Goal: Task Accomplishment & Management: Complete application form

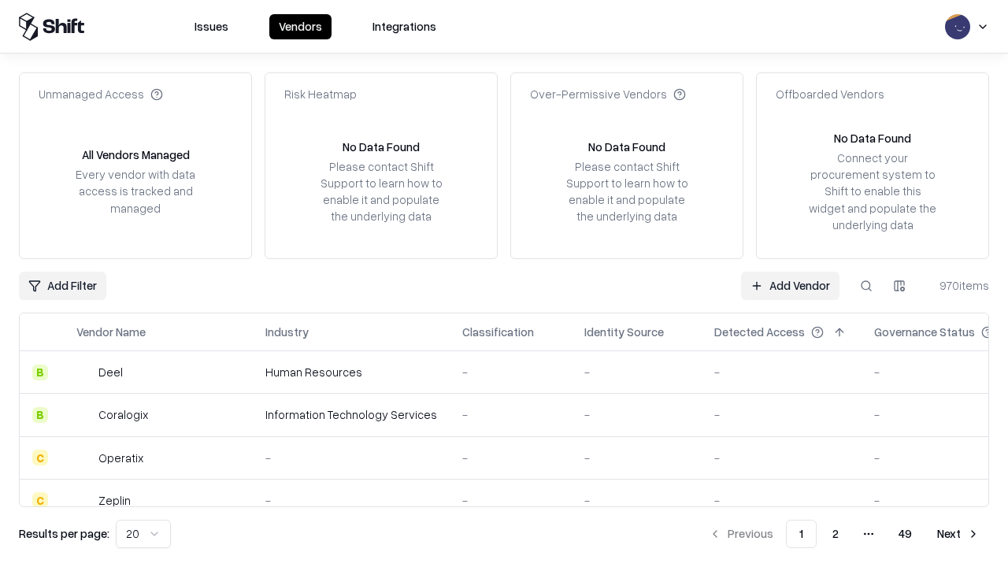
click at [790, 285] on link "Add Vendor" at bounding box center [790, 286] width 98 height 28
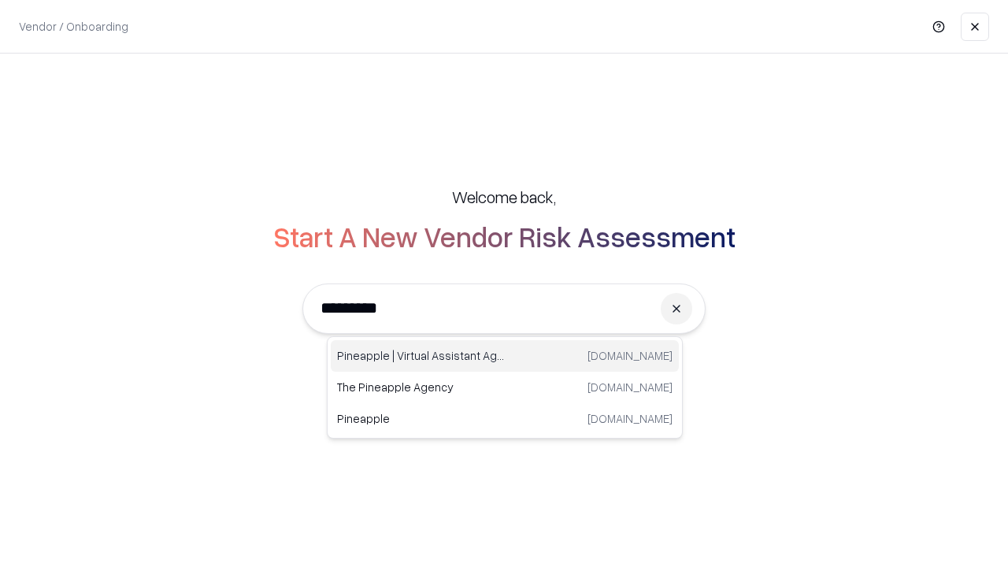
click at [505, 356] on div "Pineapple | Virtual Assistant Agency [DOMAIN_NAME]" at bounding box center [505, 356] width 348 height 32
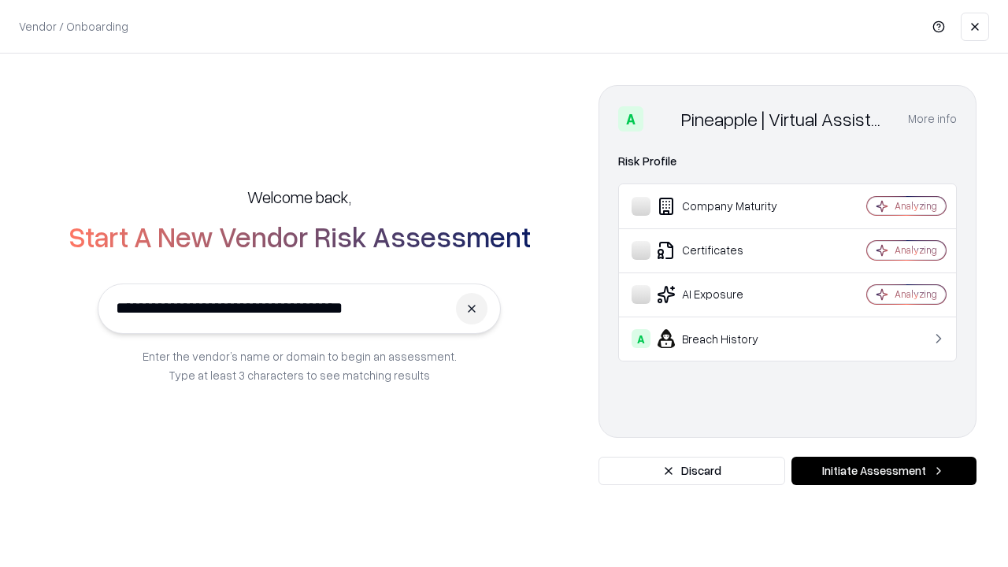
type input "**********"
click at [884, 471] on button "Initiate Assessment" at bounding box center [884, 471] width 185 height 28
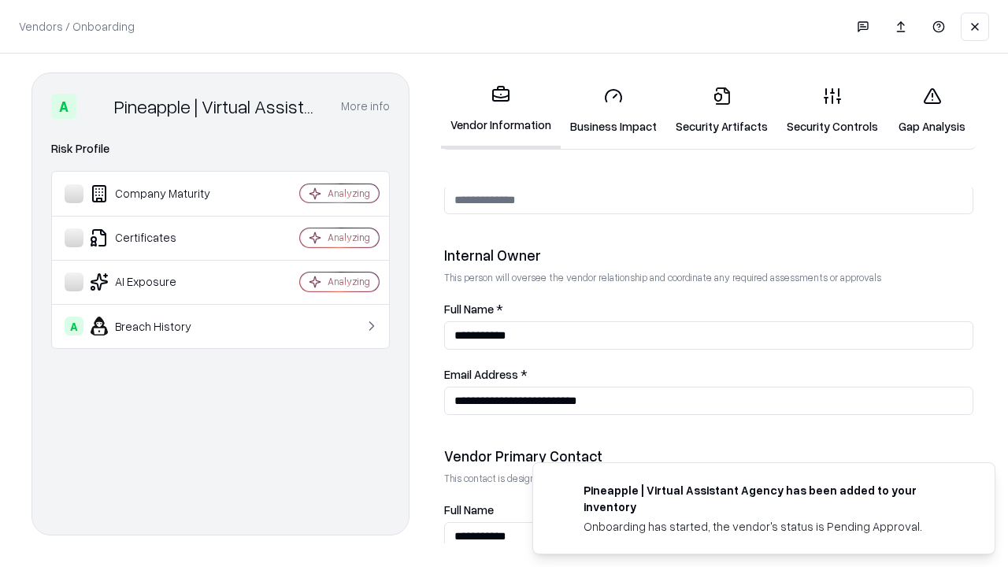
scroll to position [816, 0]
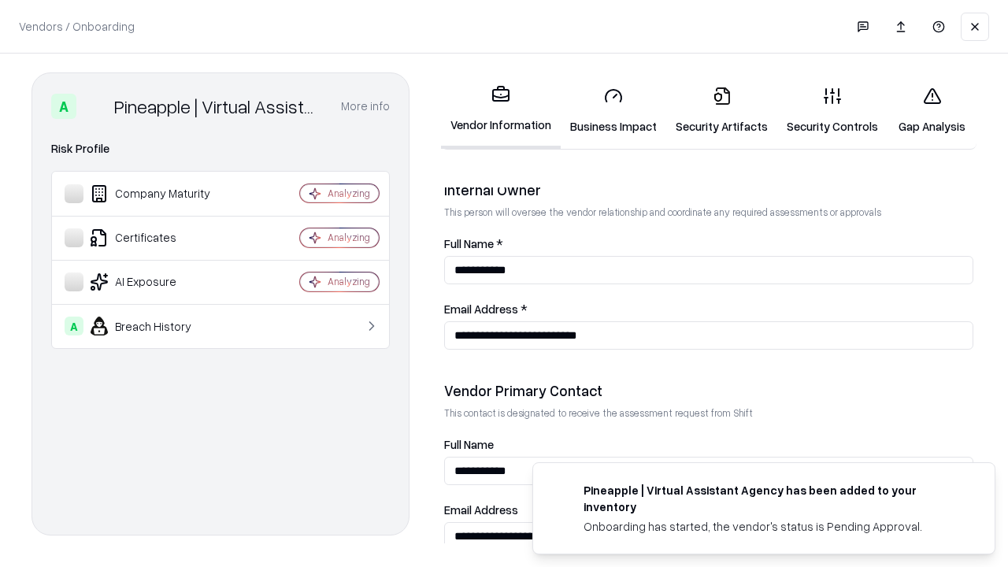
click at [614, 110] on link "Business Impact" at bounding box center [614, 110] width 106 height 73
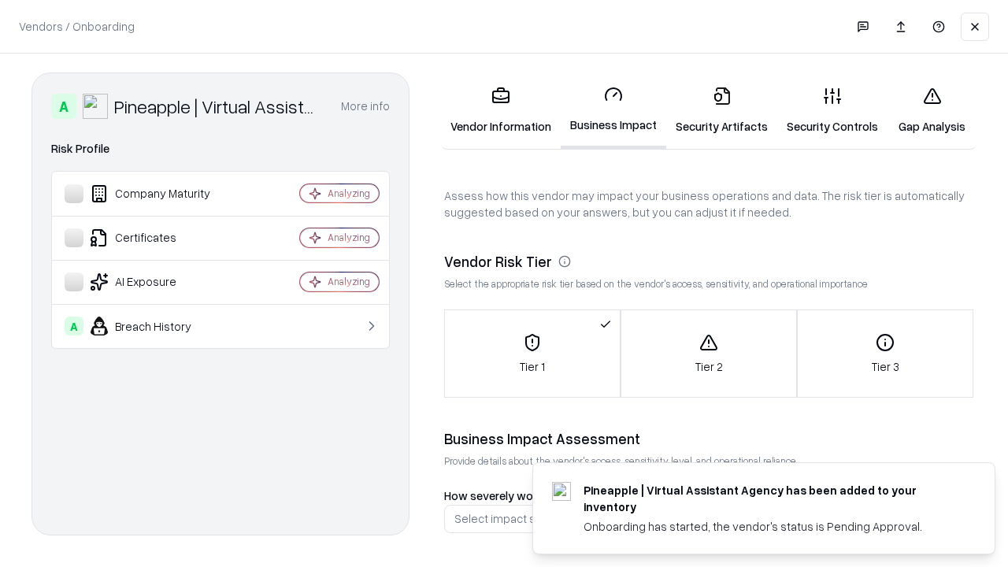
click at [721, 110] on link "Security Artifacts" at bounding box center [721, 110] width 111 height 73
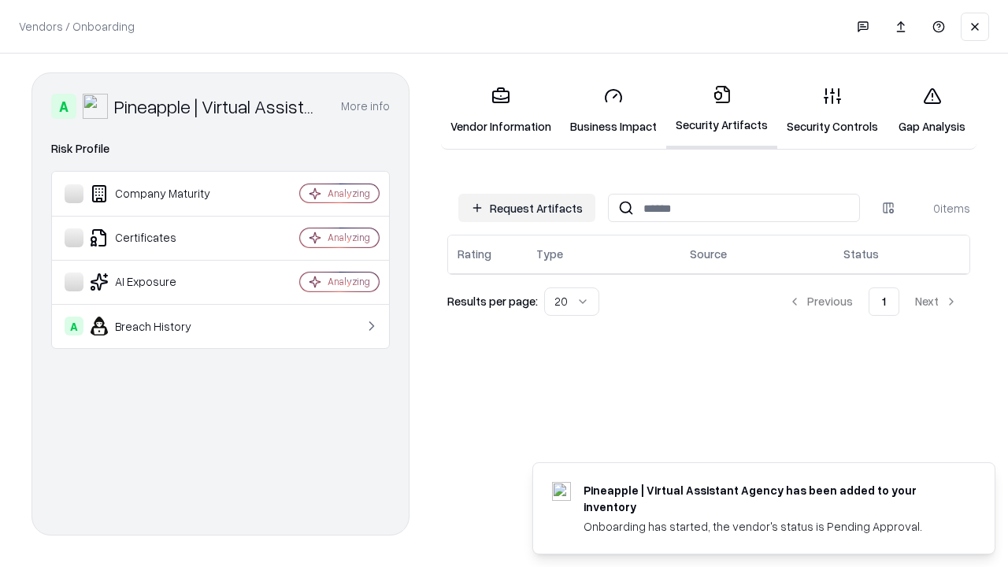
click at [527, 208] on button "Request Artifacts" at bounding box center [526, 208] width 137 height 28
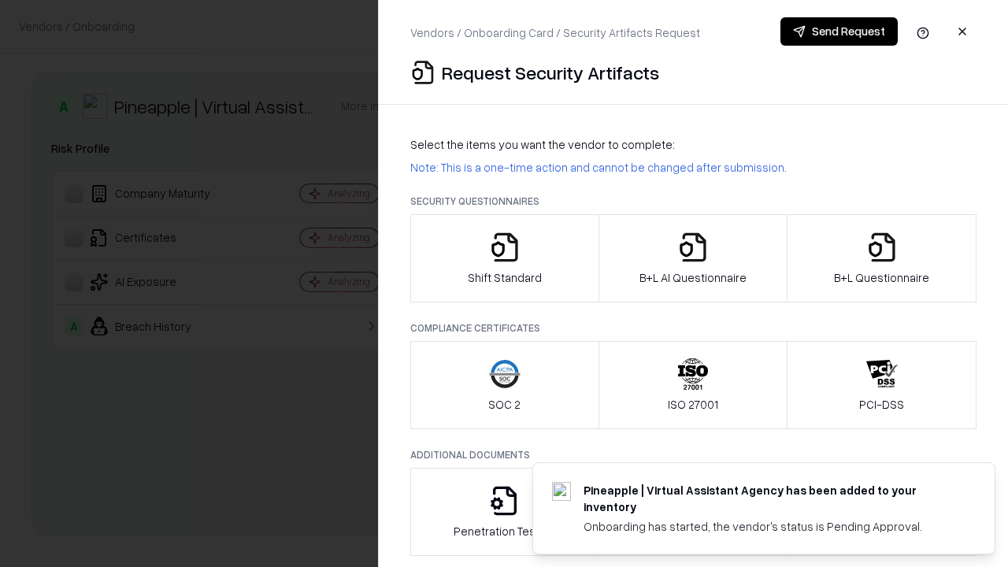
click at [504, 258] on icon "button" at bounding box center [505, 248] width 32 height 32
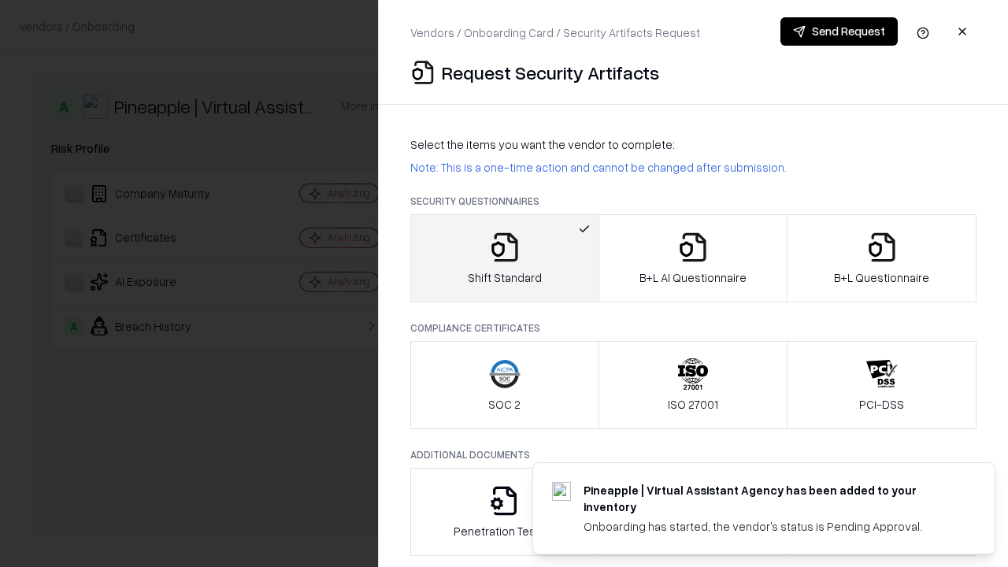
click at [839, 32] on button "Send Request" at bounding box center [839, 31] width 117 height 28
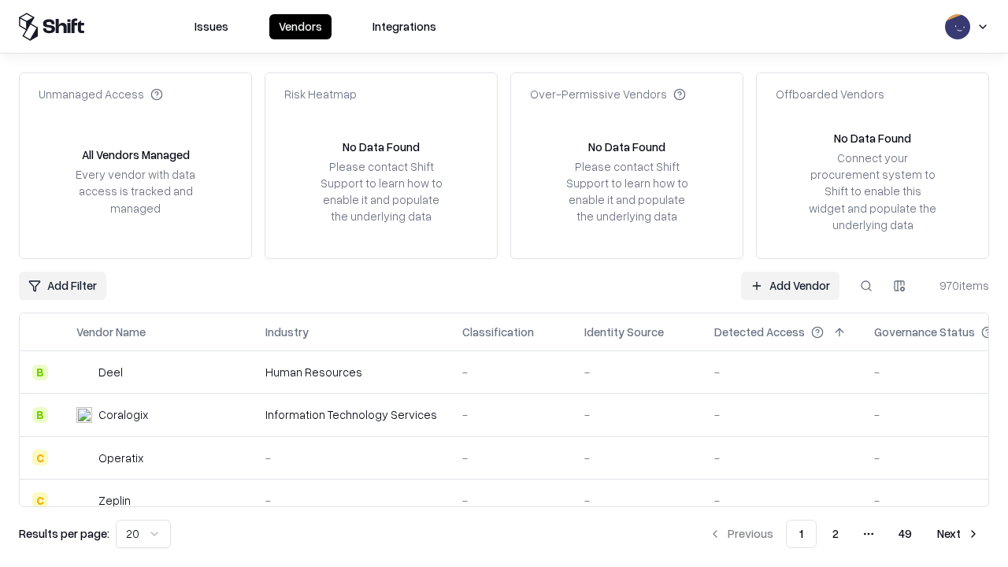
click at [866, 285] on button at bounding box center [866, 286] width 28 height 28
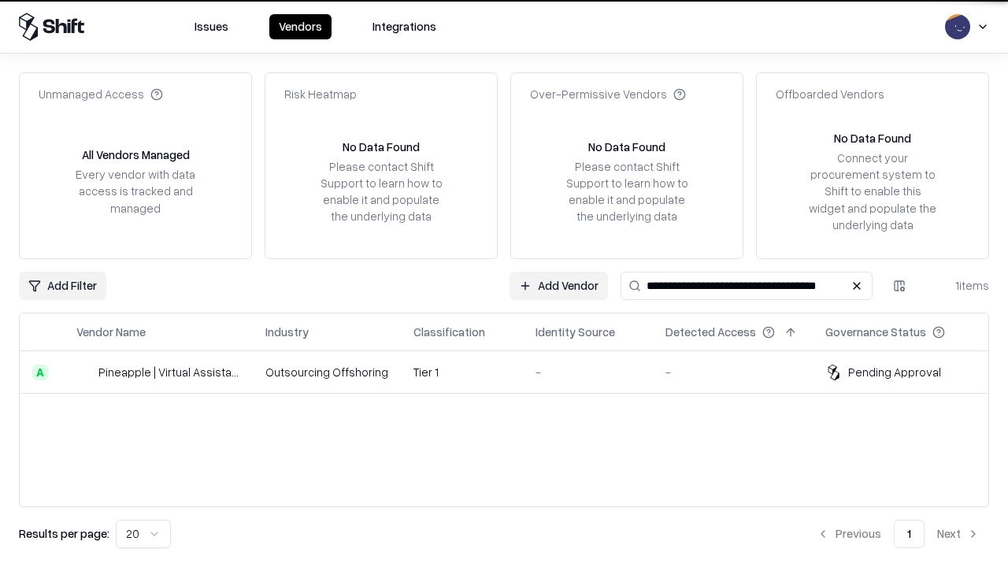
type input "**********"
click at [514, 372] on td "Tier 1" at bounding box center [462, 372] width 122 height 43
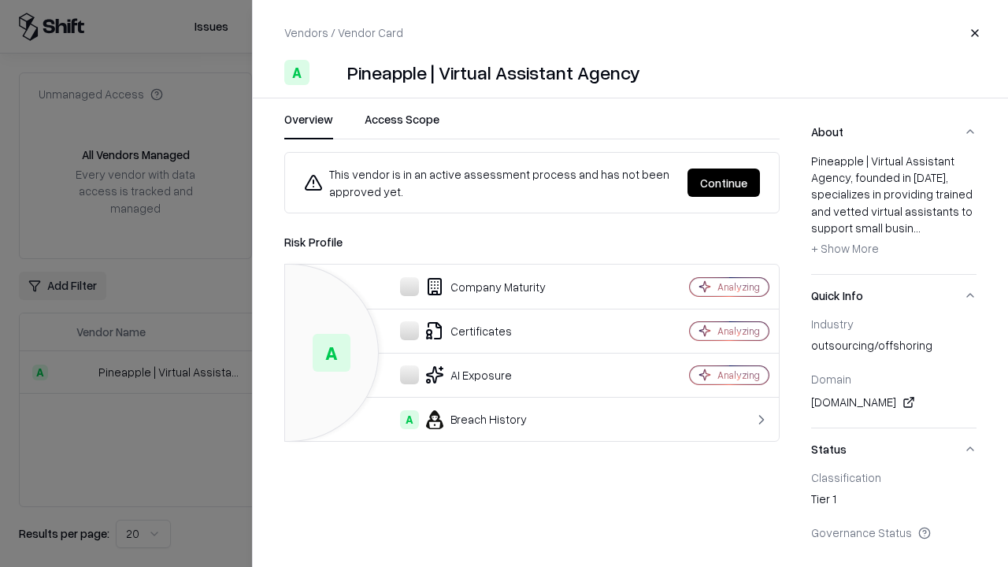
click at [724, 183] on button "Continue" at bounding box center [724, 183] width 72 height 28
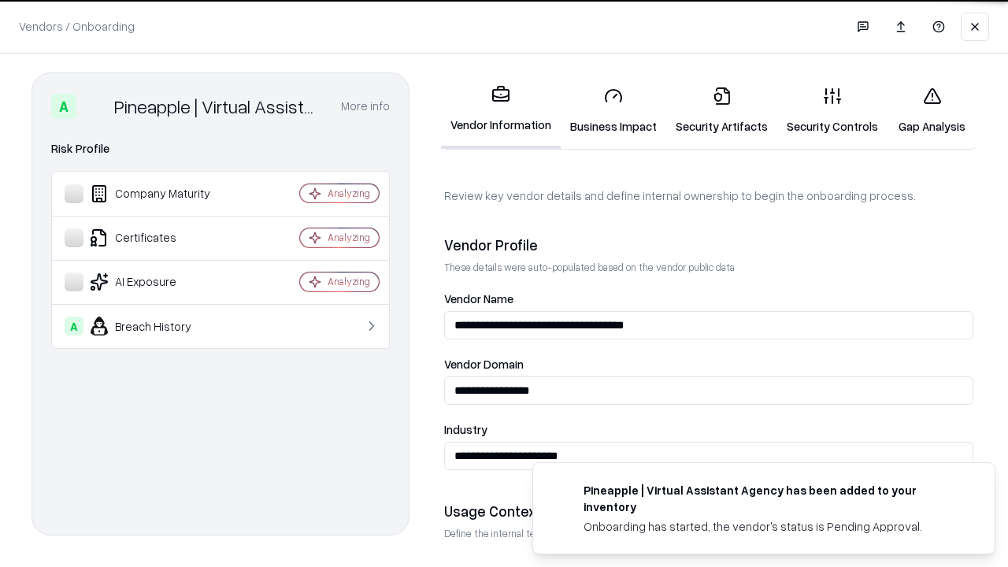
click at [721, 110] on link "Security Artifacts" at bounding box center [721, 110] width 111 height 73
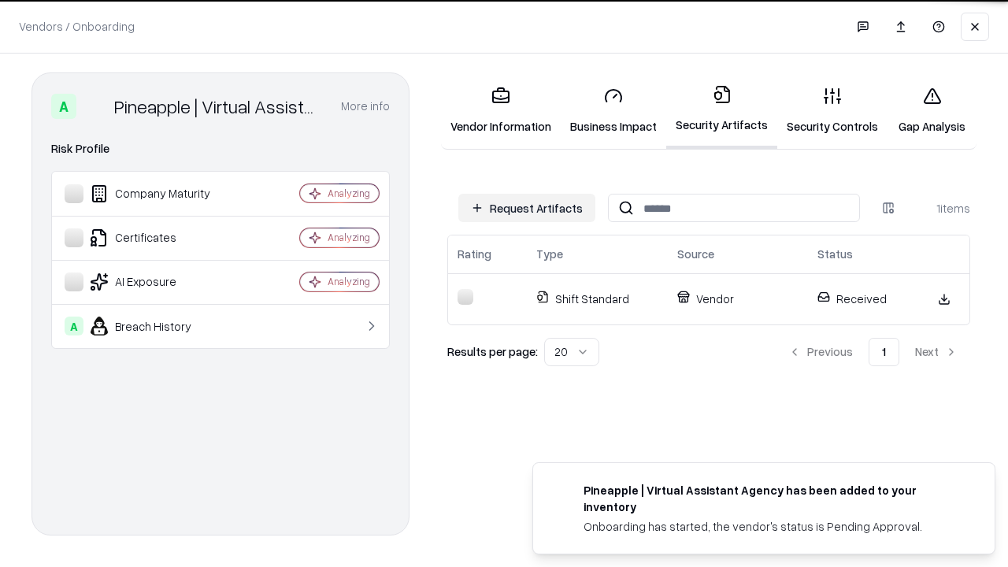
click at [932, 110] on link "Gap Analysis" at bounding box center [932, 110] width 89 height 73
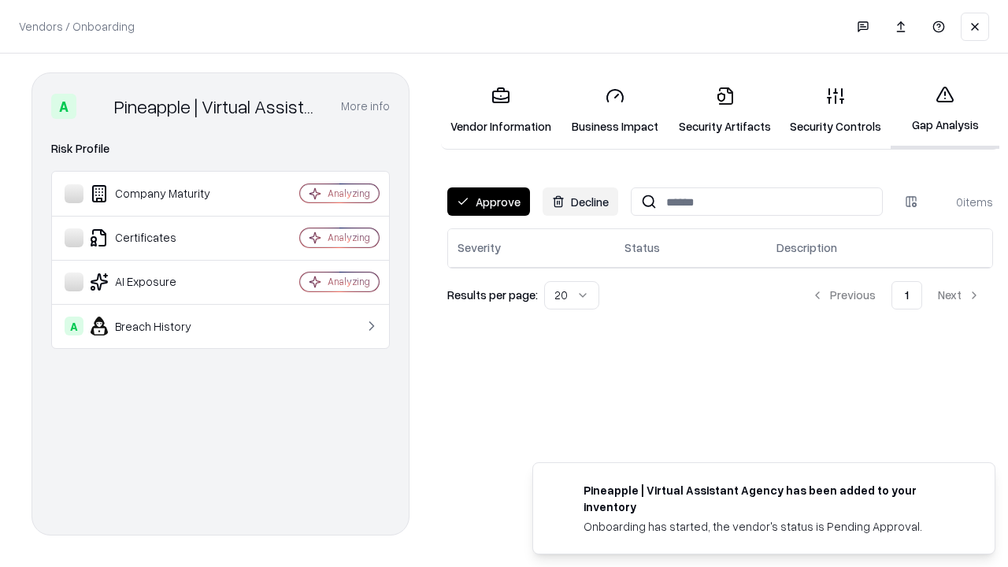
click at [488, 202] on button "Approve" at bounding box center [488, 201] width 83 height 28
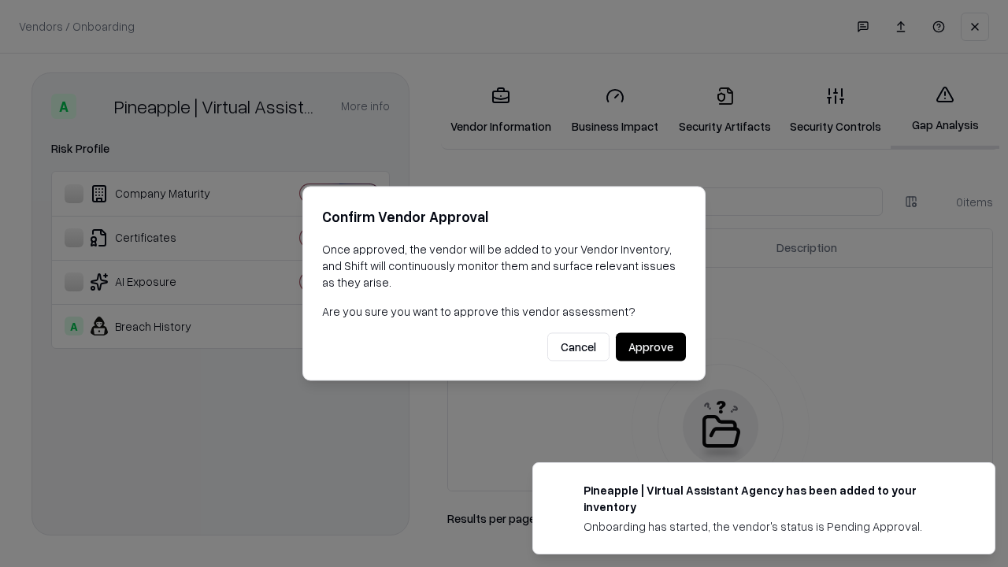
click at [651, 347] on button "Approve" at bounding box center [651, 347] width 70 height 28
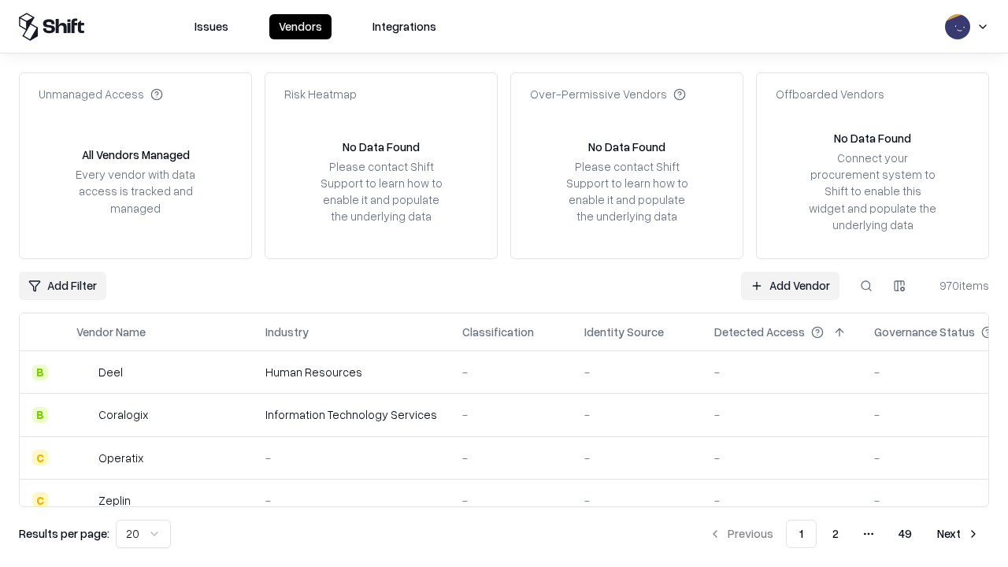
type input "**********"
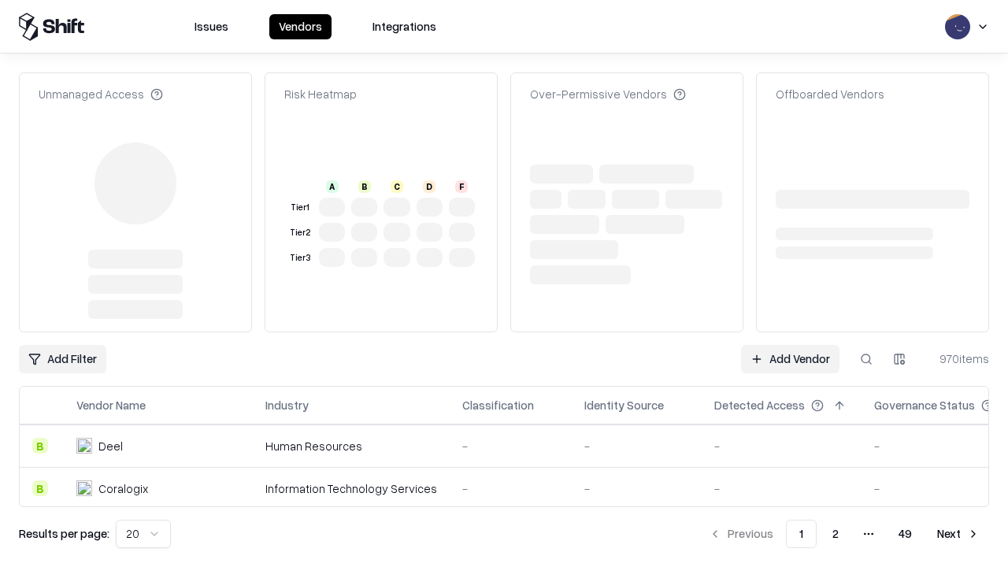
click at [790, 359] on link "Add Vendor" at bounding box center [790, 359] width 98 height 28
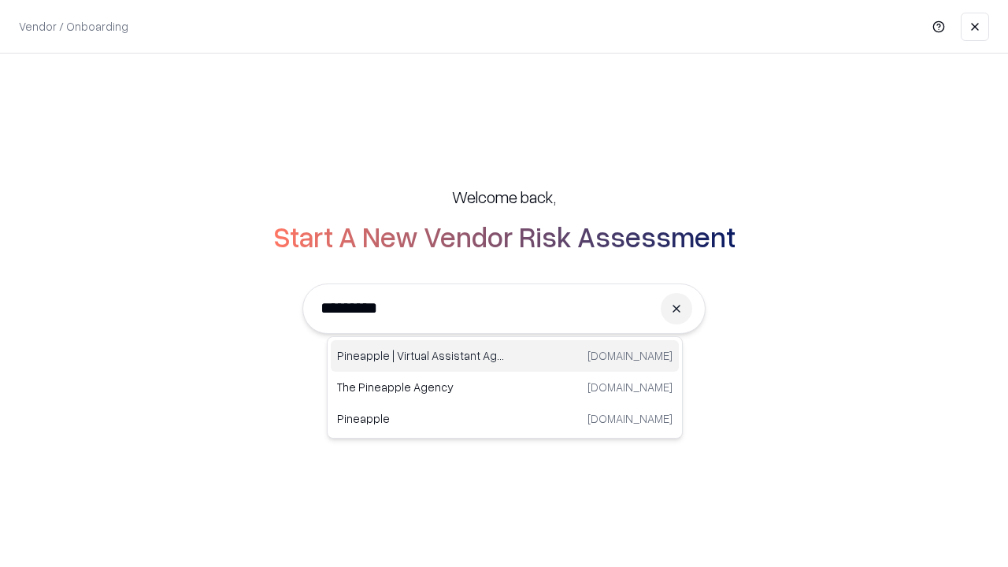
click at [505, 356] on div "Pineapple | Virtual Assistant Agency [DOMAIN_NAME]" at bounding box center [505, 356] width 348 height 32
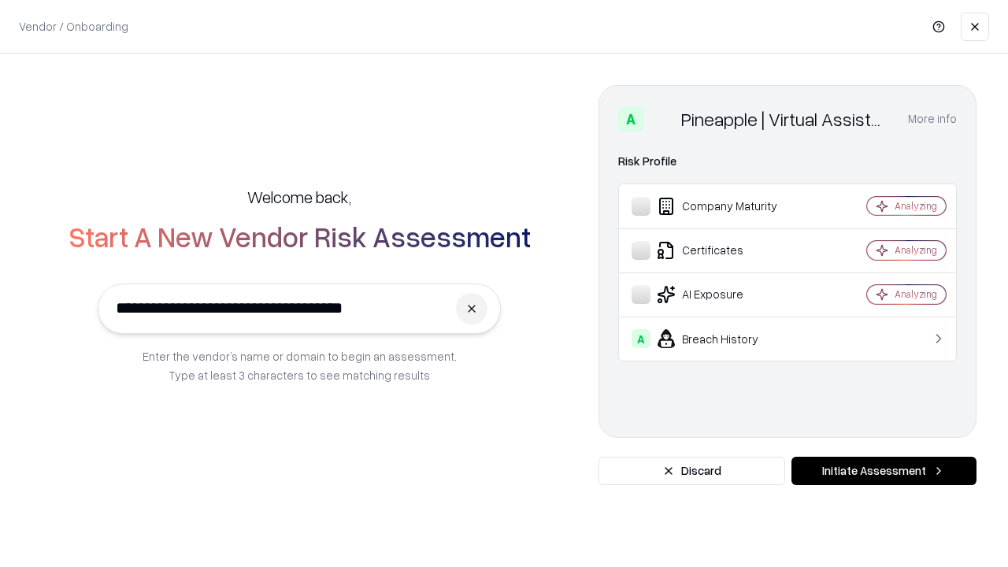
type input "**********"
click at [884, 471] on button "Initiate Assessment" at bounding box center [884, 471] width 185 height 28
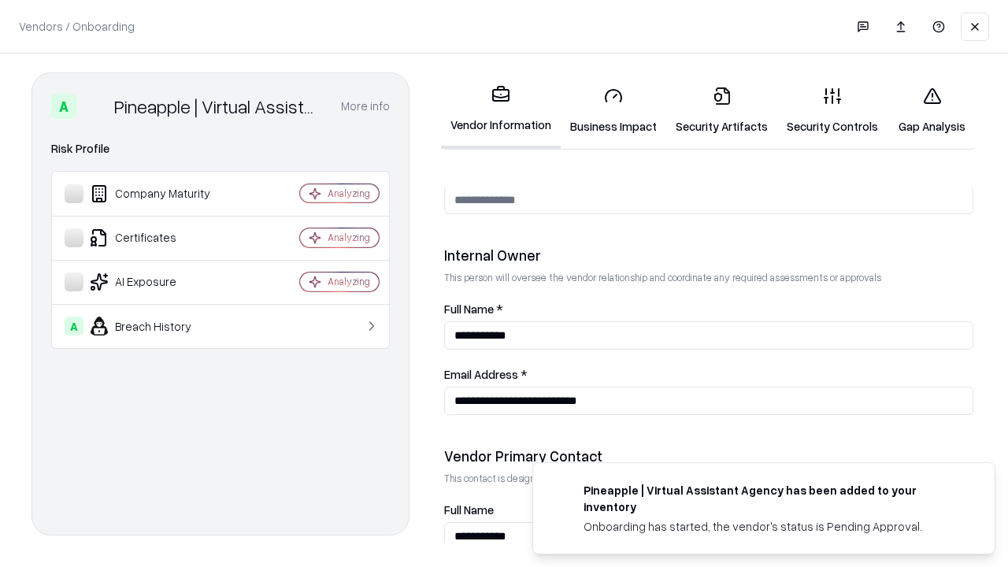
scroll to position [816, 0]
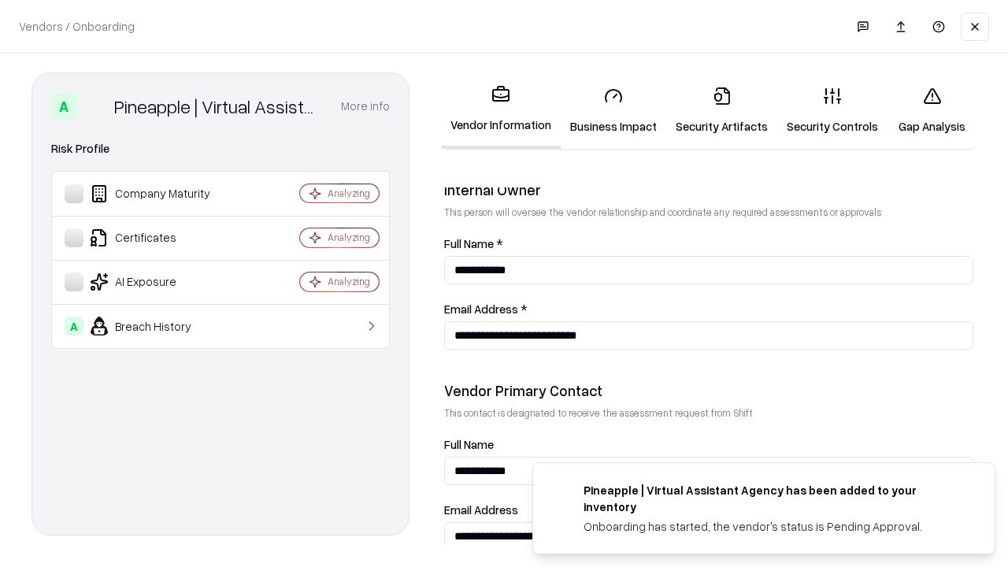
click at [932, 110] on link "Gap Analysis" at bounding box center [932, 110] width 89 height 73
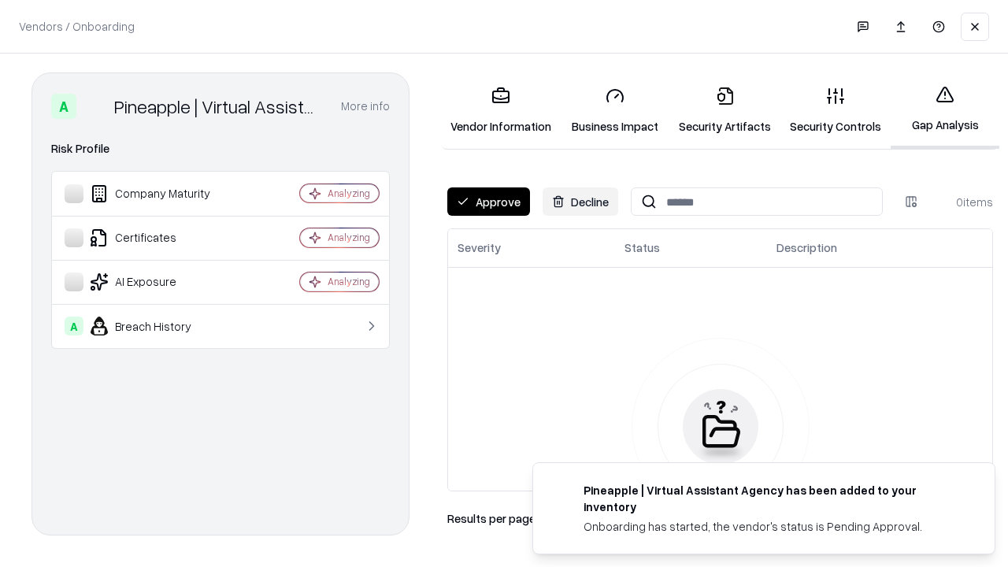
click at [488, 202] on button "Approve" at bounding box center [488, 201] width 83 height 28
